Goal: Task Accomplishment & Management: Manage account settings

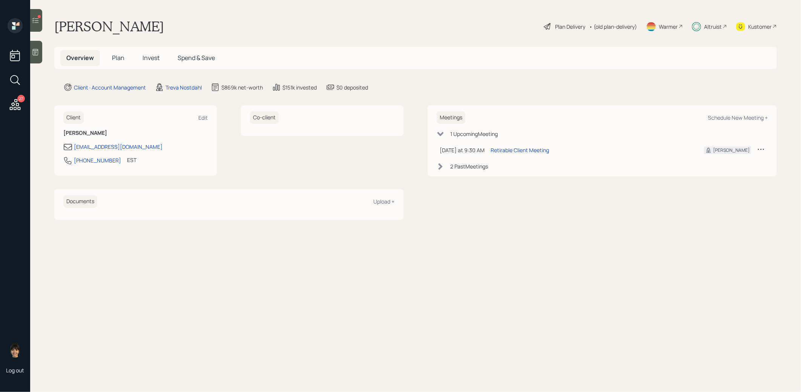
click at [120, 60] on span "Plan" at bounding box center [118, 58] width 12 height 8
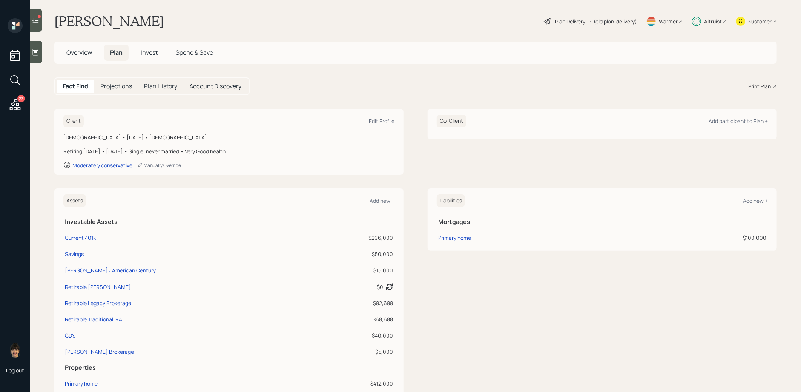
scroll to position [9, 0]
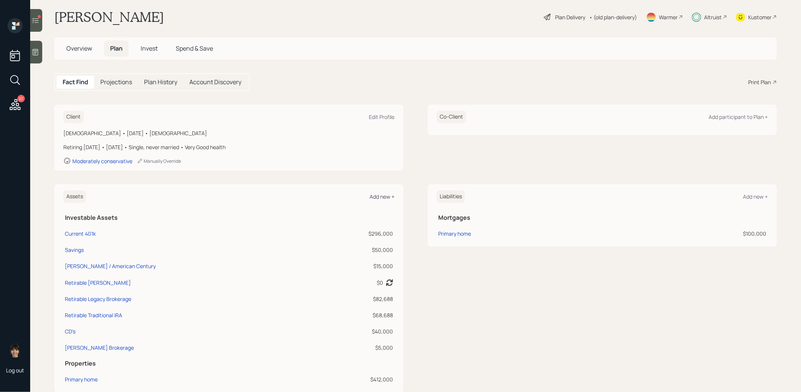
click at [382, 197] on div "Add new +" at bounding box center [382, 196] width 25 height 7
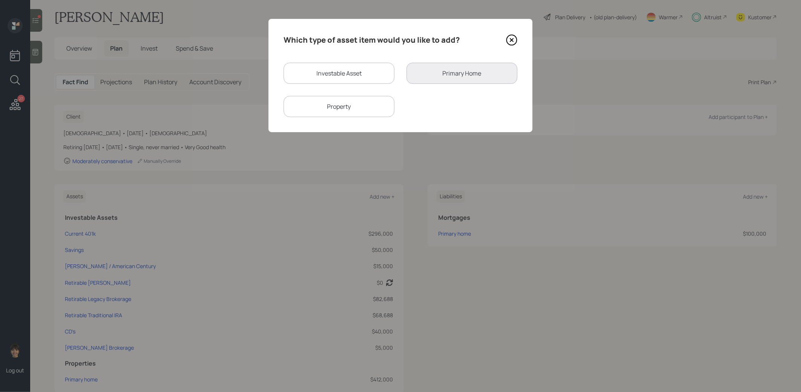
click at [364, 71] on div "Investable Asset" at bounding box center [339, 73] width 111 height 21
select select "taxable"
select select "balanced"
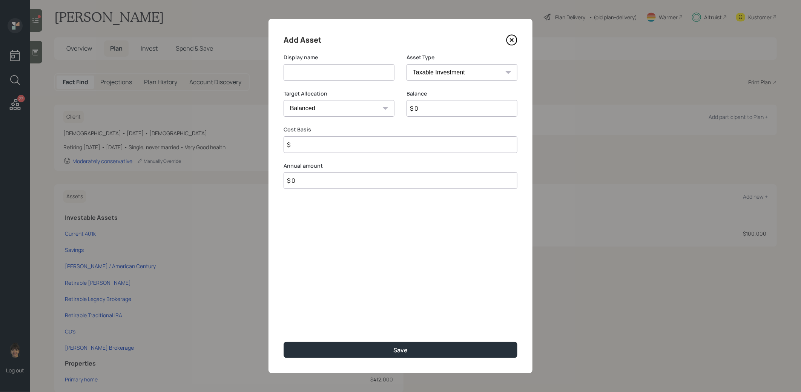
click at [352, 73] on input at bounding box center [339, 72] width 111 height 17
click at [512, 40] on icon at bounding box center [511, 39] width 11 height 11
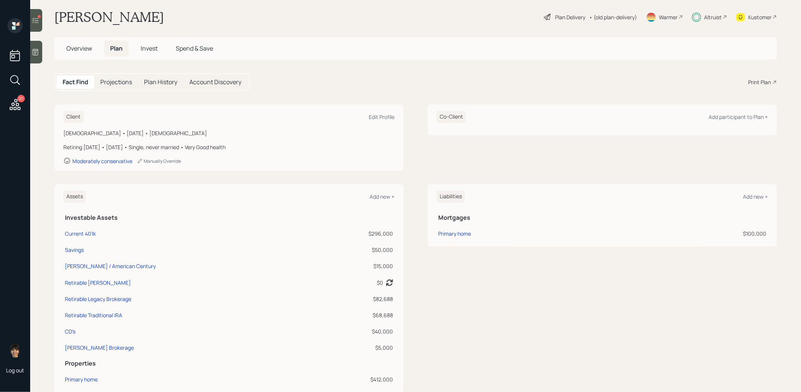
click at [151, 45] on span "Invest" at bounding box center [149, 48] width 17 height 8
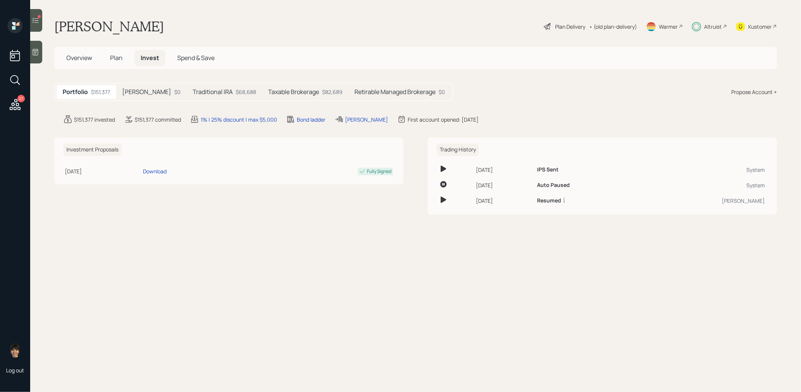
click at [392, 92] on h5 "Retirable Managed Brokerage" at bounding box center [395, 91] width 81 height 7
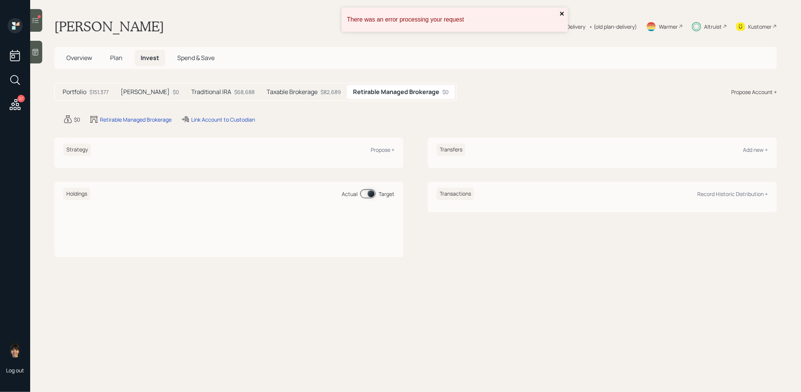
click at [562, 13] on icon "close" at bounding box center [562, 14] width 4 height 4
click at [378, 151] on div "Propose +" at bounding box center [383, 149] width 24 height 7
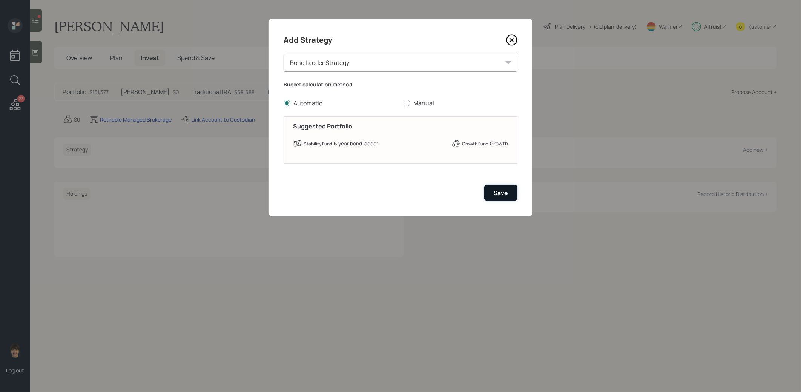
click at [505, 189] on div "Save" at bounding box center [501, 193] width 14 height 8
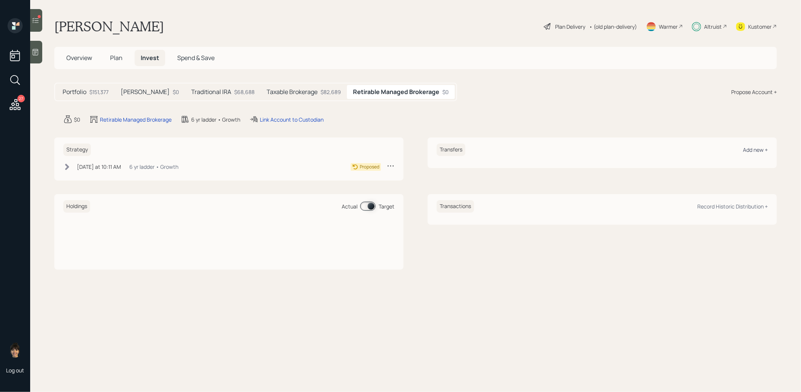
click at [761, 149] on div "Add new +" at bounding box center [755, 149] width 25 height 7
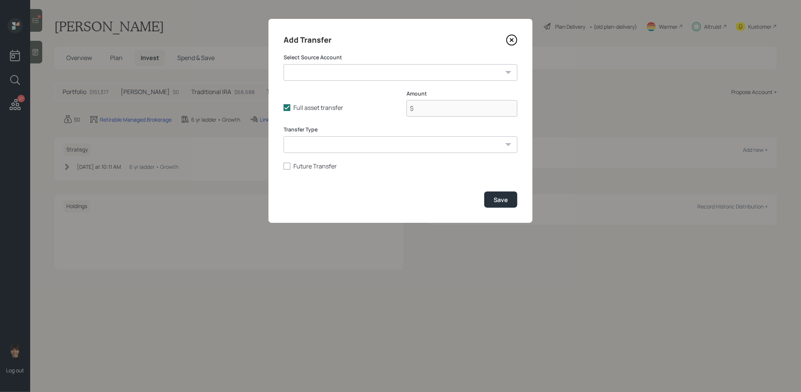
click at [364, 78] on select "Current 401k ($296,000 | 401(k)) Savings ($50,000 | Emergency Fund) [PERSON_NAM…" at bounding box center [401, 72] width 234 height 17
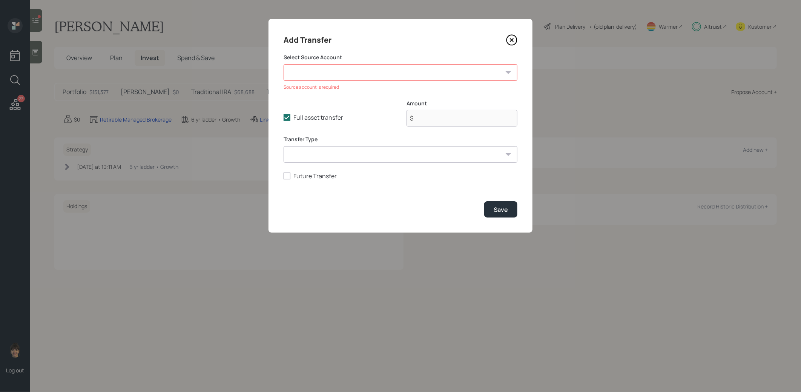
click at [511, 42] on icon at bounding box center [511, 39] width 11 height 11
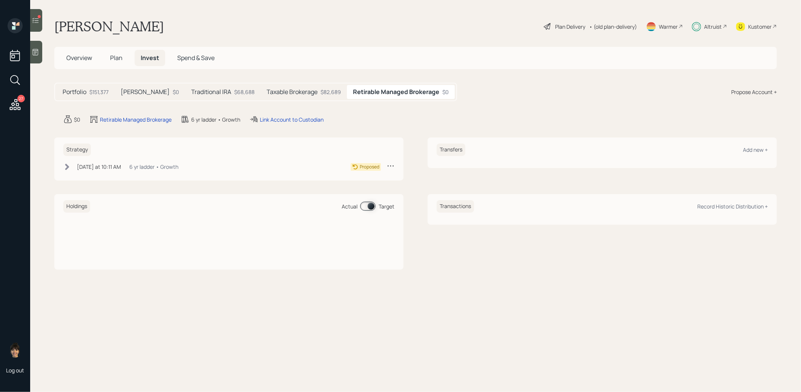
click at [66, 165] on icon at bounding box center [67, 167] width 8 height 8
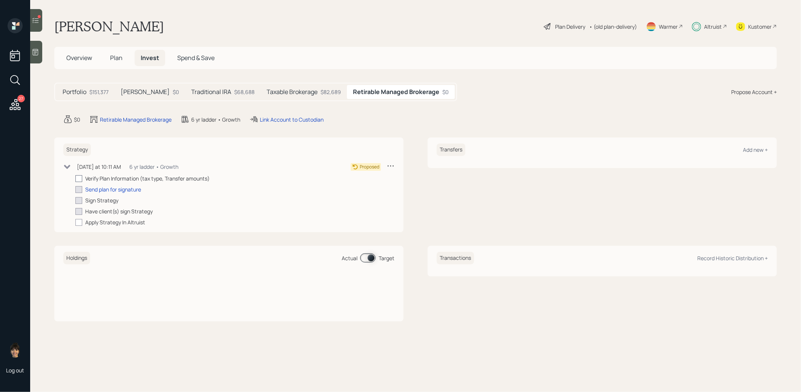
click at [80, 178] on div at bounding box center [78, 178] width 7 height 7
click at [75, 178] on input "checkbox" at bounding box center [75, 178] width 0 height 0
checkbox input "true"
click at [130, 188] on div "Send plan for signature" at bounding box center [113, 189] width 56 height 8
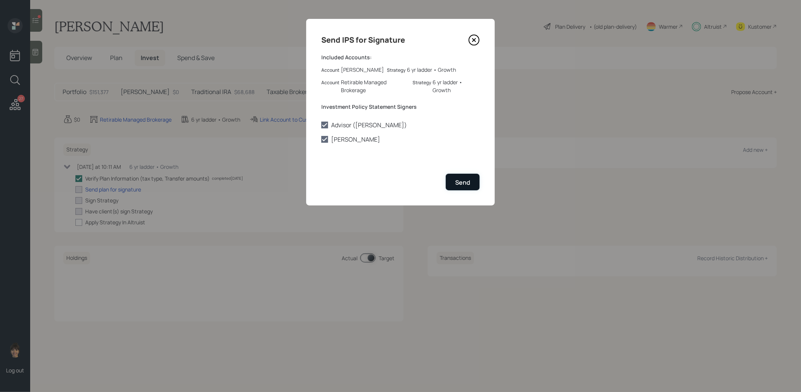
click at [456, 180] on div "Send" at bounding box center [462, 182] width 15 height 8
checkbox input "true"
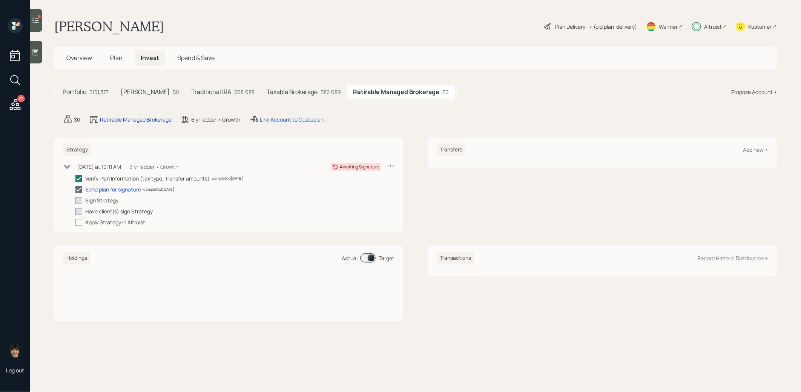
click at [36, 20] on icon at bounding box center [35, 20] width 6 height 5
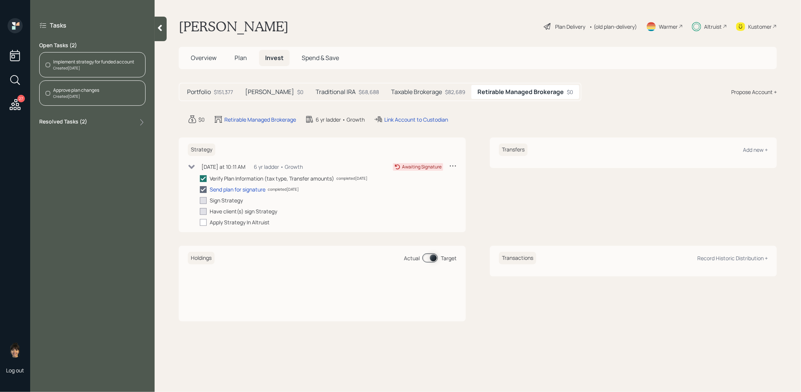
click at [407, 90] on h5 "Taxable Brokerage" at bounding box center [416, 91] width 51 height 7
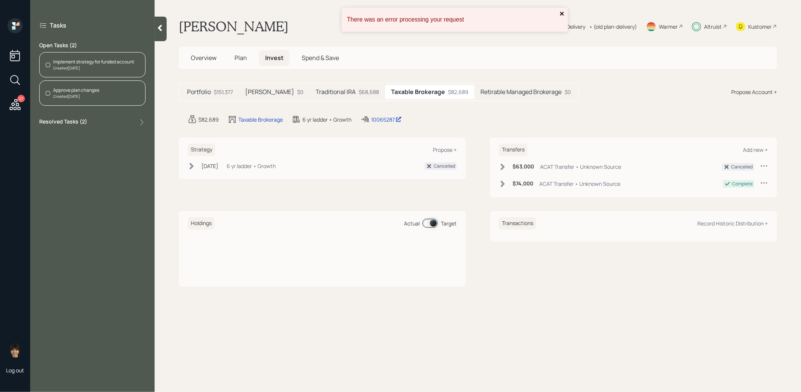
click at [563, 13] on icon "close" at bounding box center [562, 14] width 4 height 4
click at [452, 146] on div "Propose +" at bounding box center [445, 149] width 24 height 7
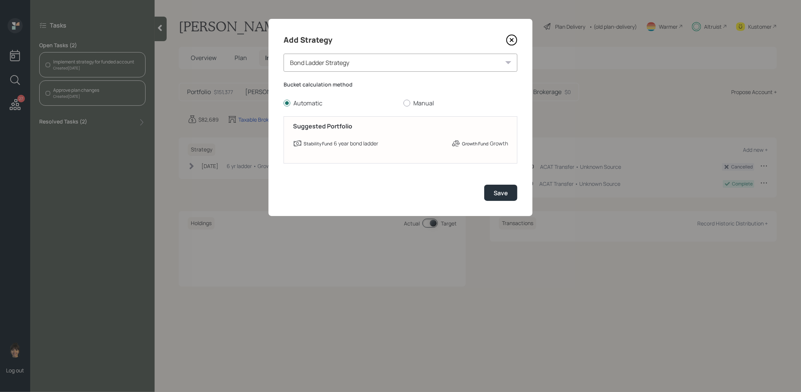
click at [404, 65] on div "Bond Ladder Strategy" at bounding box center [401, 63] width 234 height 18
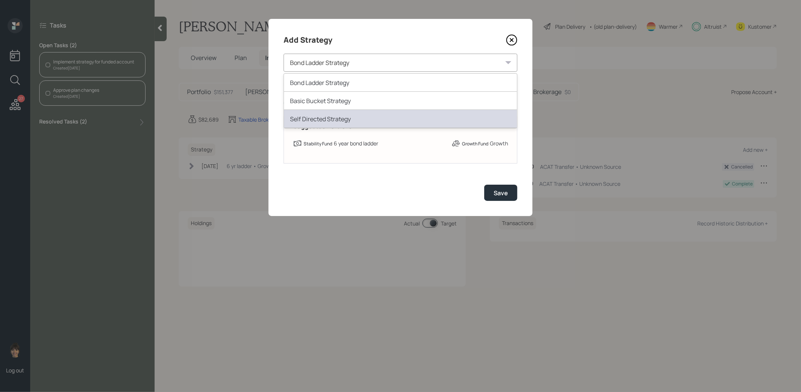
click at [374, 119] on div "Self Directed Strategy" at bounding box center [400, 119] width 233 height 18
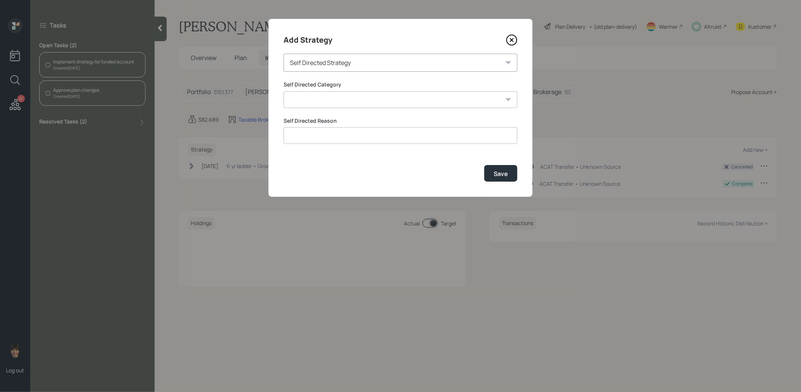
click at [461, 99] on select "Inherited IRA Legacy or Client Directed Holdings Other" at bounding box center [401, 99] width 234 height 17
select select "legacy_or_client_directed_holdings"
click at [284, 91] on select "Inherited IRA Legacy or Client Directed Holdings Other" at bounding box center [401, 99] width 234 height 17
click at [439, 133] on input at bounding box center [401, 135] width 234 height 17
type input "Apple stock"
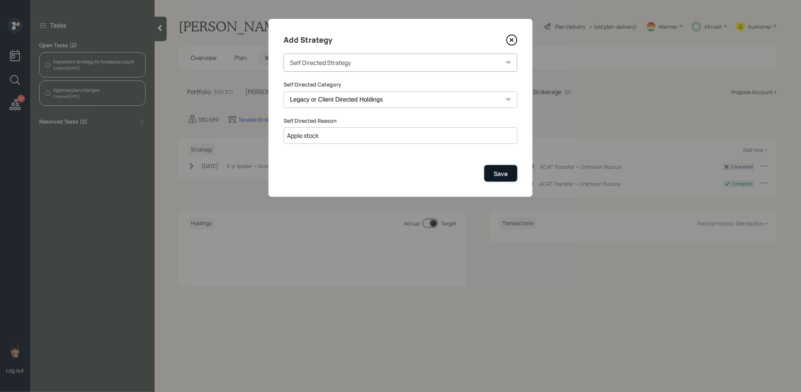
click at [506, 175] on div "Save" at bounding box center [501, 173] width 14 height 8
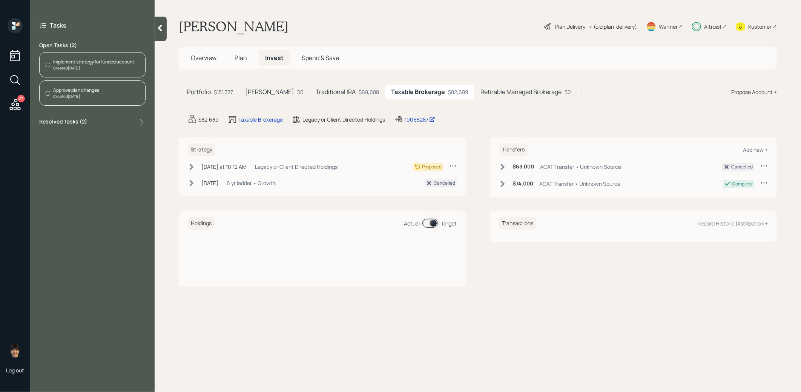
click at [194, 166] on icon at bounding box center [192, 167] width 8 height 8
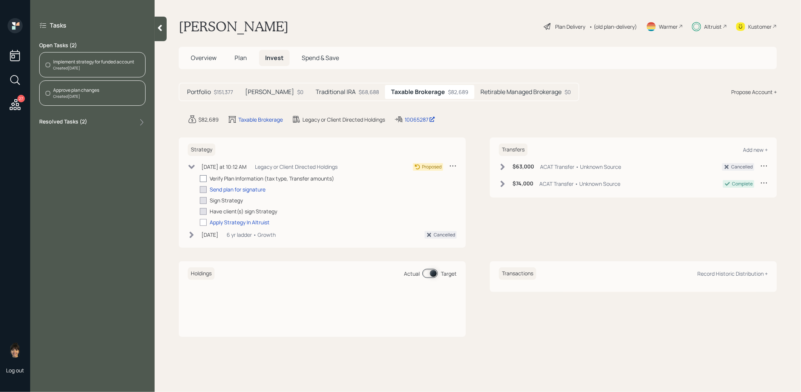
click at [201, 178] on div at bounding box center [203, 178] width 7 height 7
click at [200, 178] on input "checkbox" at bounding box center [200, 178] width 0 height 0
checkbox input "true"
click at [203, 223] on div at bounding box center [203, 222] width 7 height 7
click at [200, 222] on input "checkbox" at bounding box center [200, 222] width 0 height 0
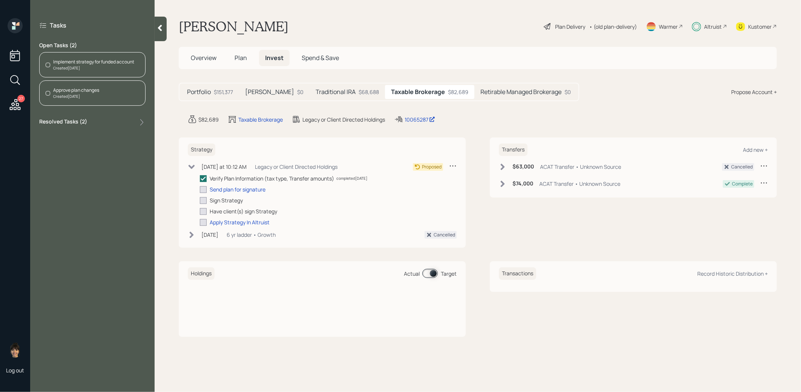
checkbox input "true"
click at [192, 164] on icon at bounding box center [192, 166] width 8 height 8
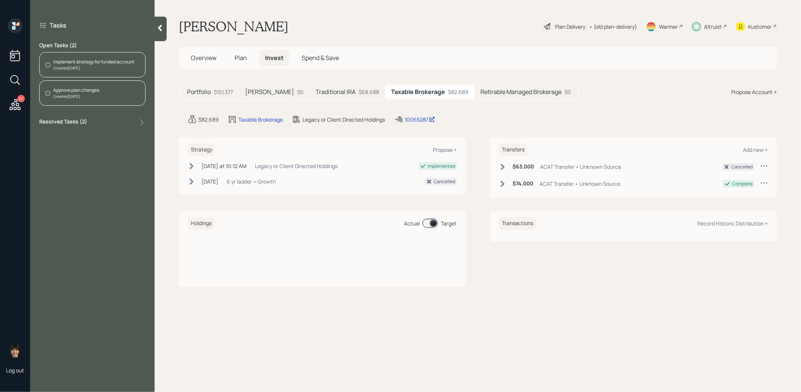
click at [486, 90] on h5 "Retirable Managed Brokerage" at bounding box center [521, 91] width 81 height 7
